Goal: Obtain resource: Download file/media

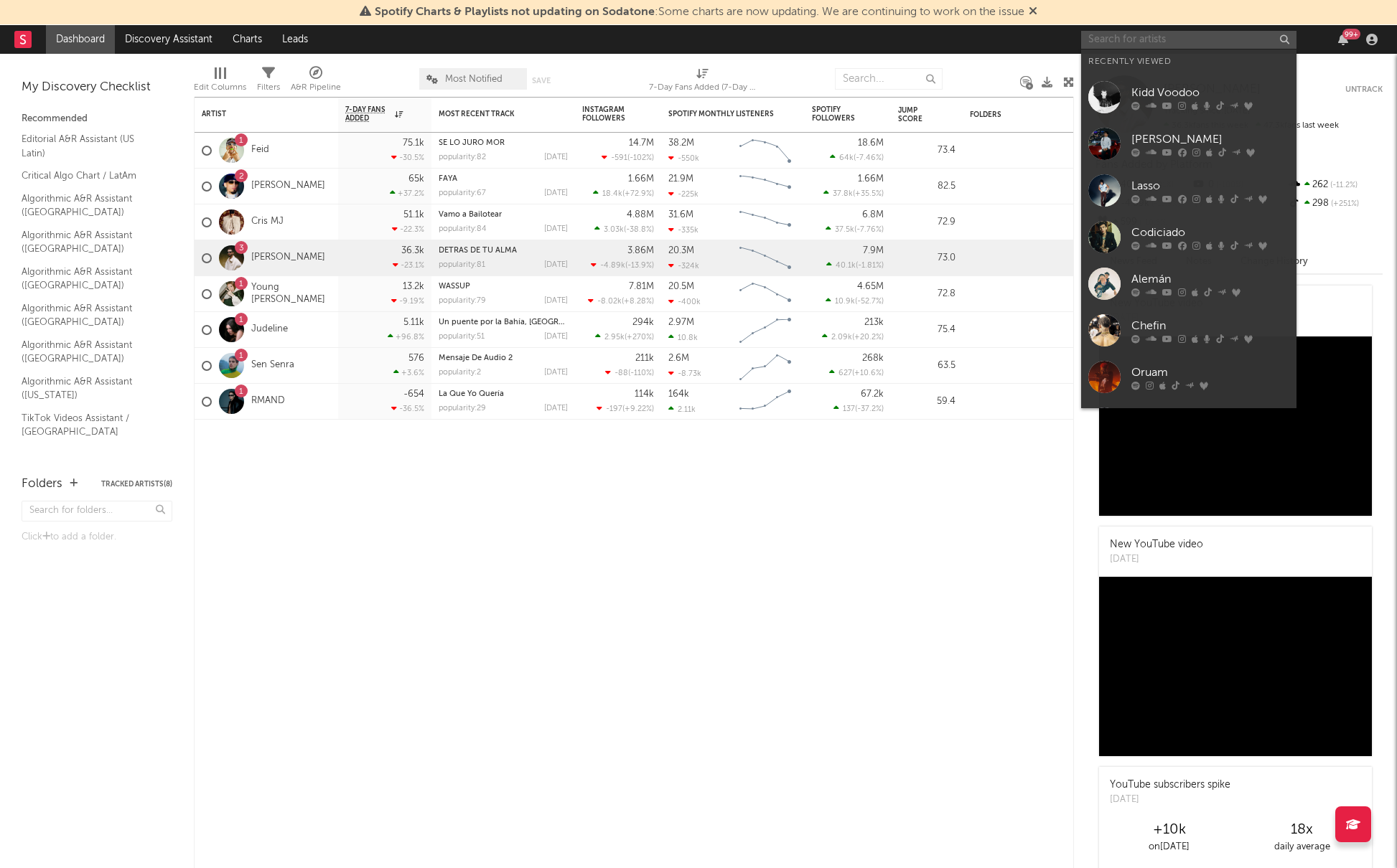
click at [1137, 38] on input "text" at bounding box center [1188, 39] width 215 height 18
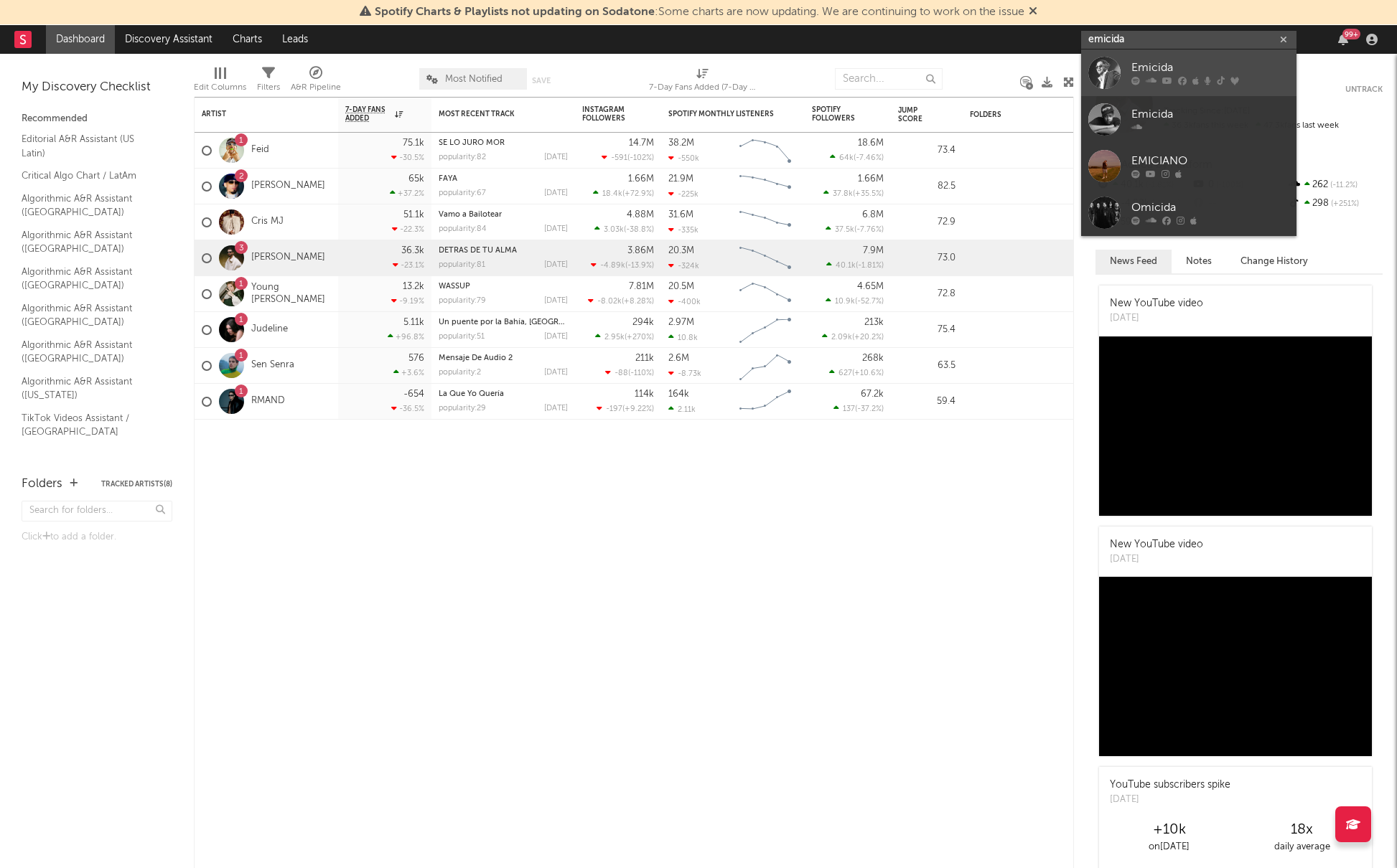
type input "emicida"
click at [1173, 70] on div "Emicida" at bounding box center [1210, 68] width 158 height 17
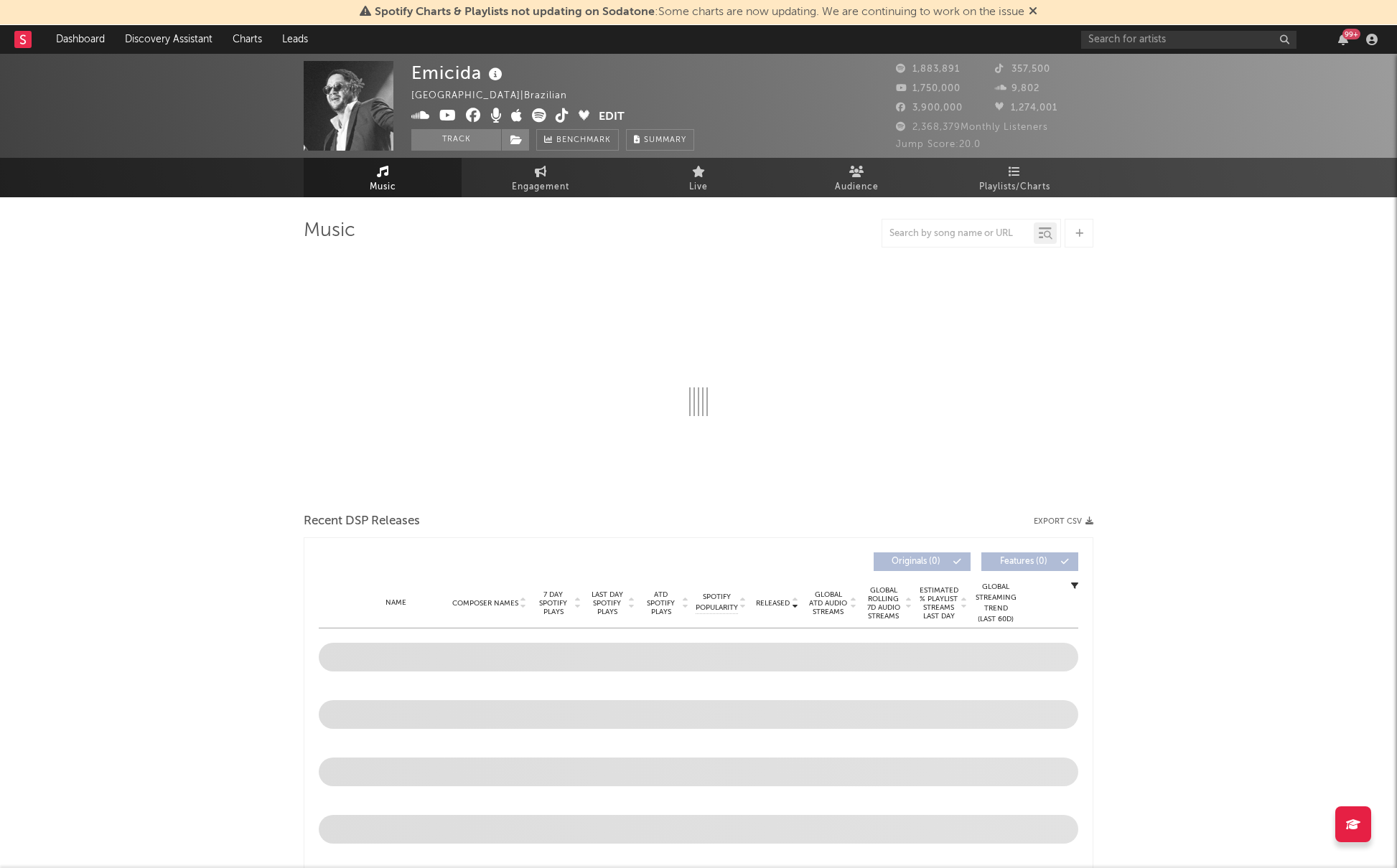
select select "6m"
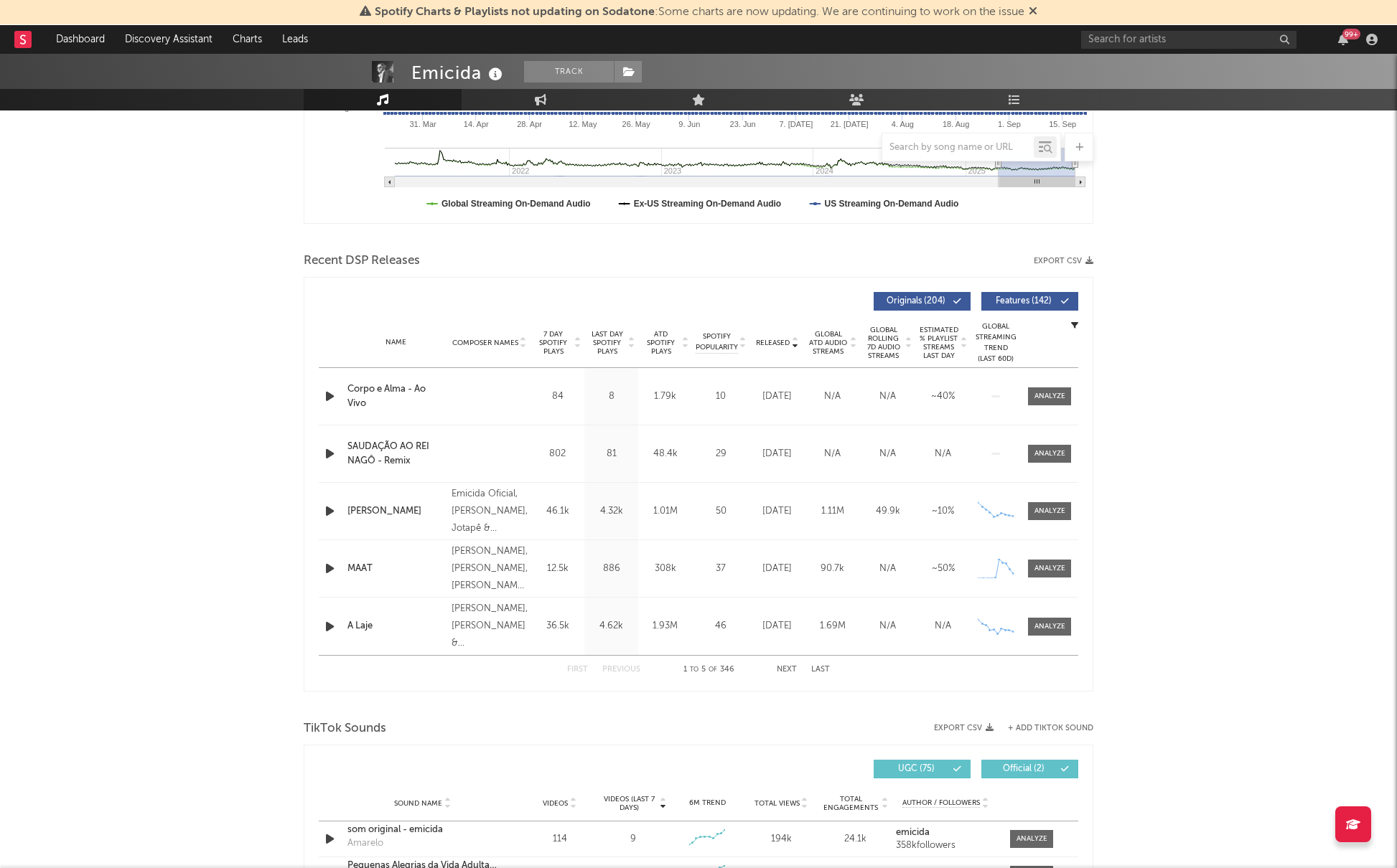
scroll to position [363, 0]
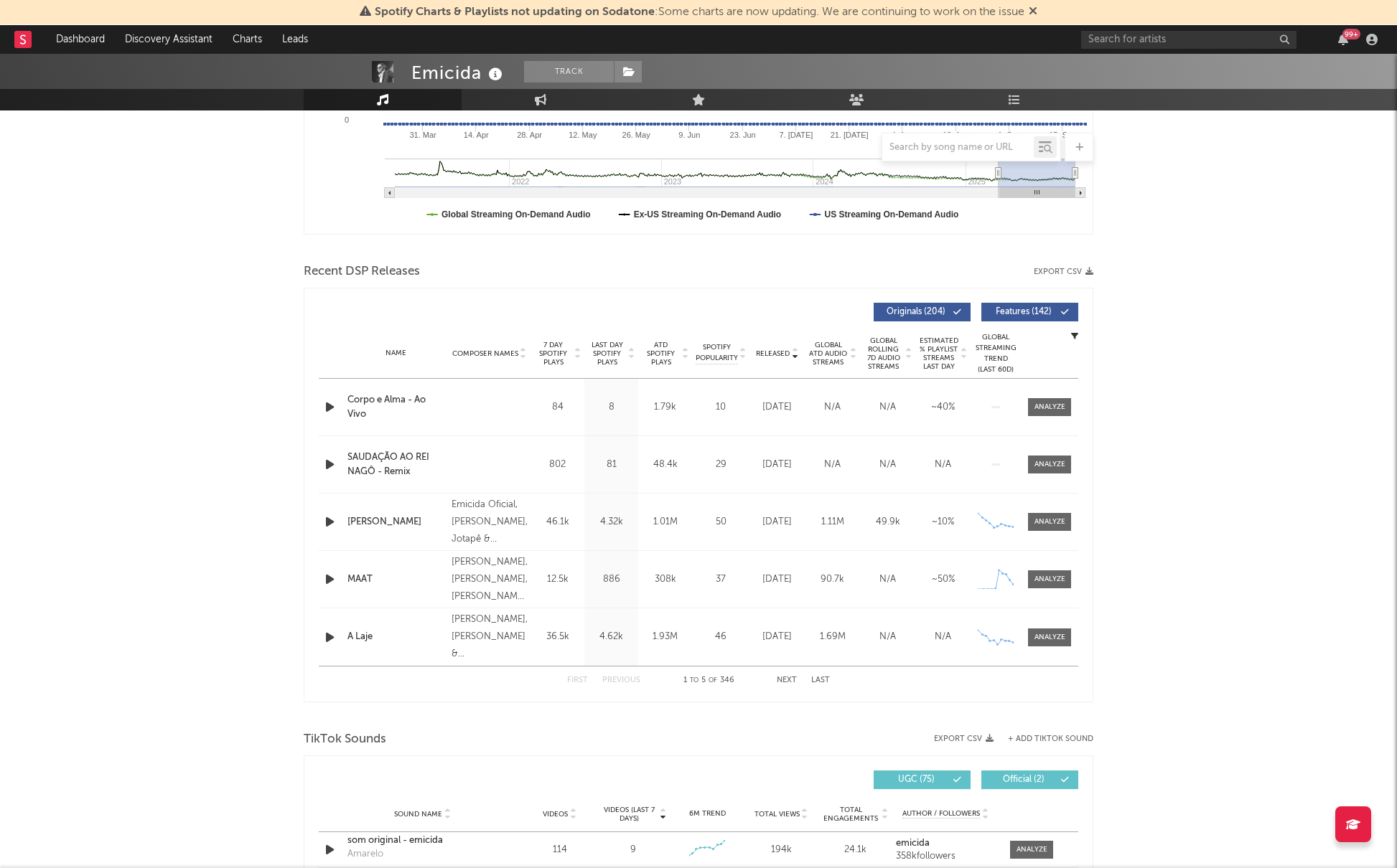
click at [1090, 271] on icon "button" at bounding box center [1089, 271] width 8 height 8
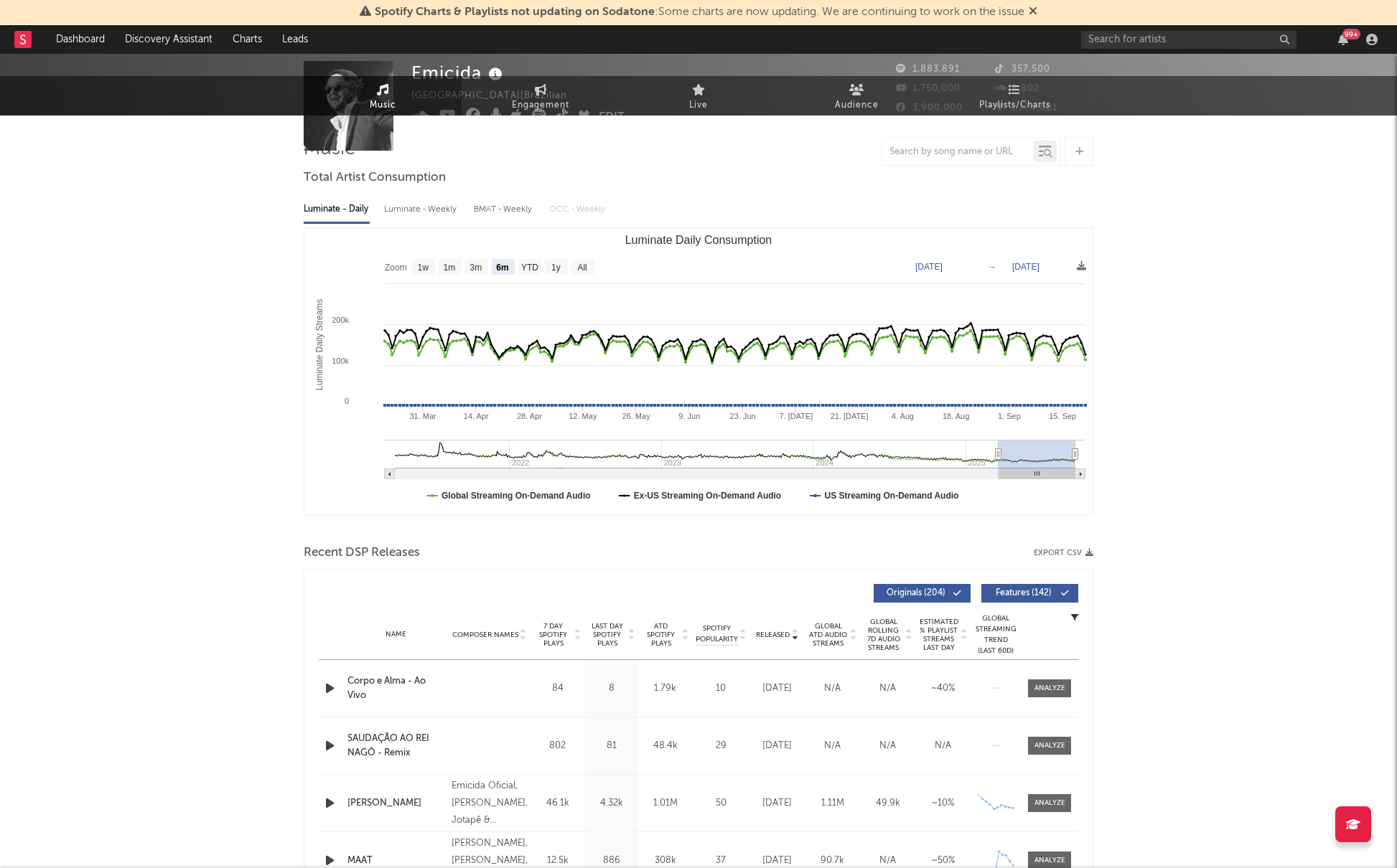
scroll to position [0, 0]
